Goal: Navigation & Orientation: Find specific page/section

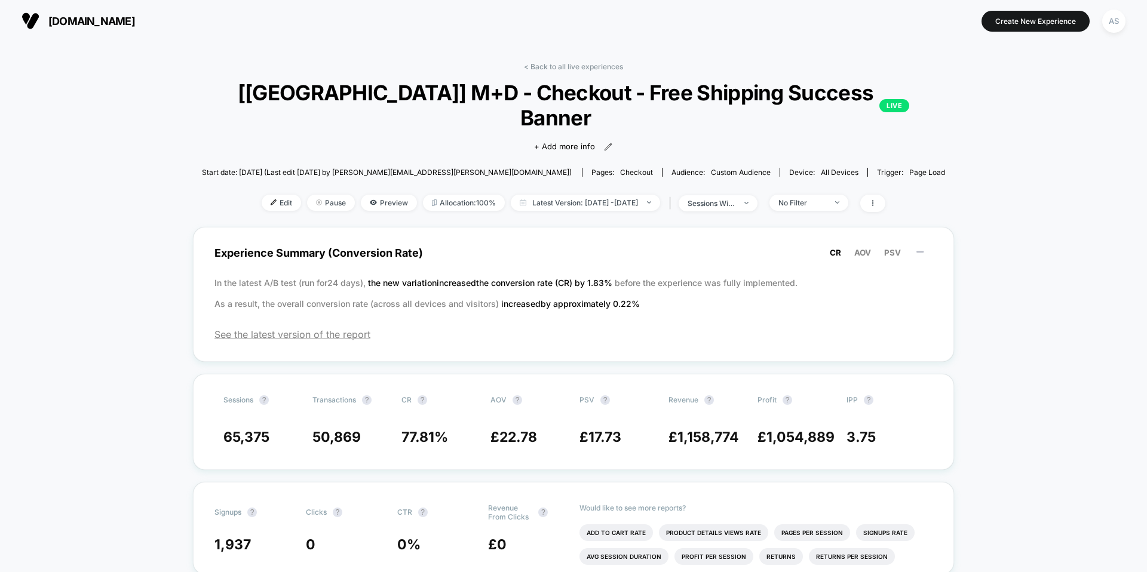
click at [167, 30] on section "[DOMAIN_NAME]" at bounding box center [200, 21] width 364 height 30
click at [135, 22] on span "[DOMAIN_NAME]" at bounding box center [91, 21] width 87 height 13
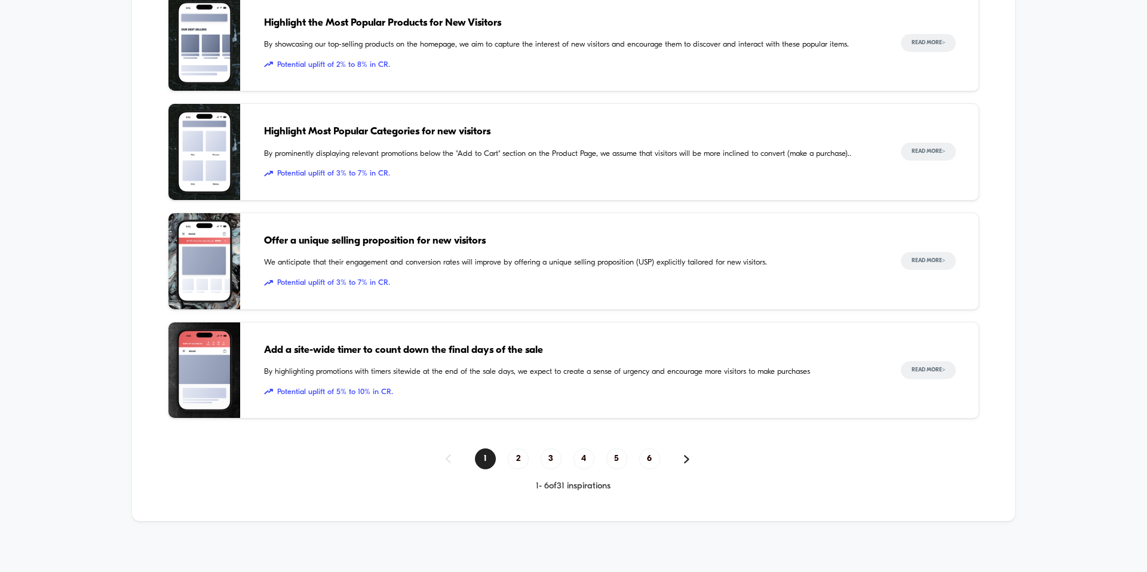
scroll to position [1159, 0]
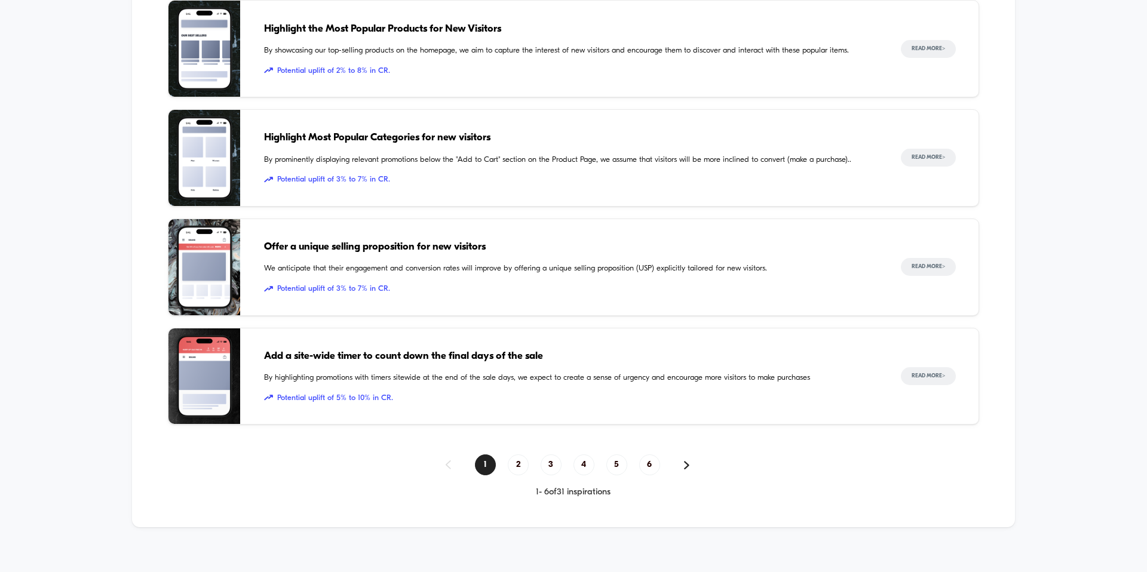
click at [460, 334] on div "Add a site-wide timer to count down the final days of the sale By highlighting …" at bounding box center [570, 377] width 613 height 96
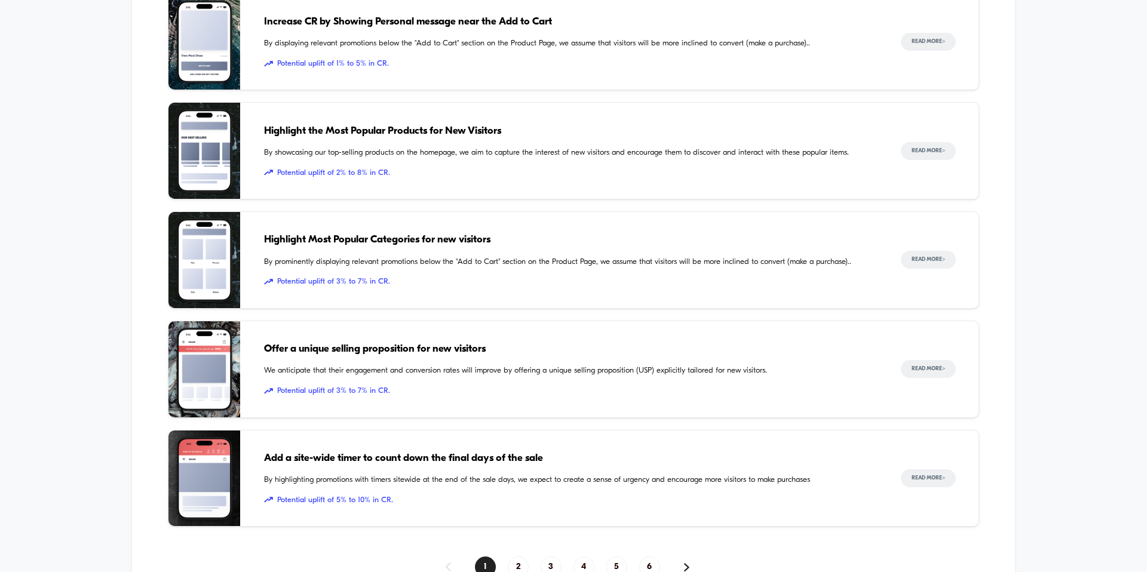
scroll to position [1053, 0]
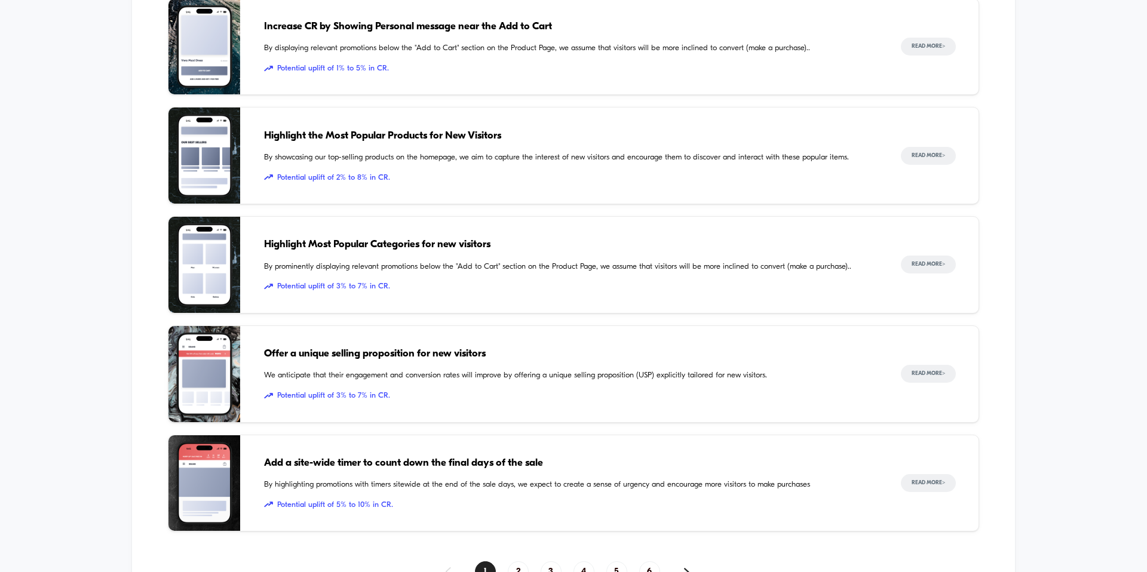
click at [243, 394] on div "Offer a unique selling proposition for new visitors We anticipate that their en…" at bounding box center [573, 374] width 811 height 97
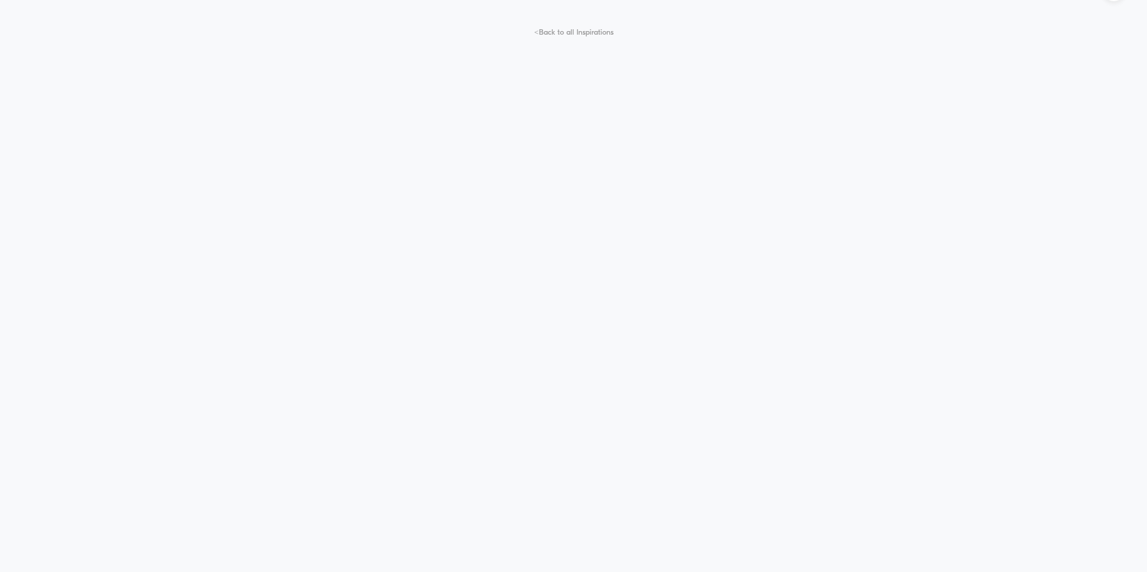
scroll to position [47, 0]
